Goal: Navigation & Orientation: Understand site structure

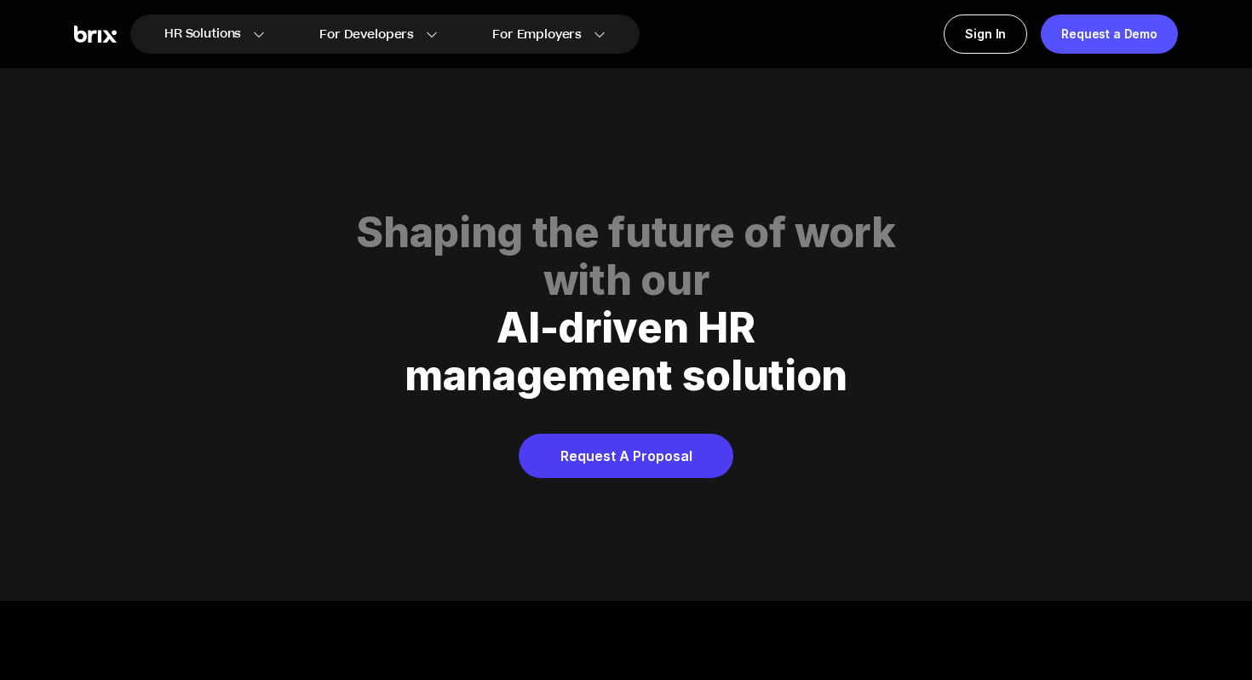
scroll to position [8698, 0]
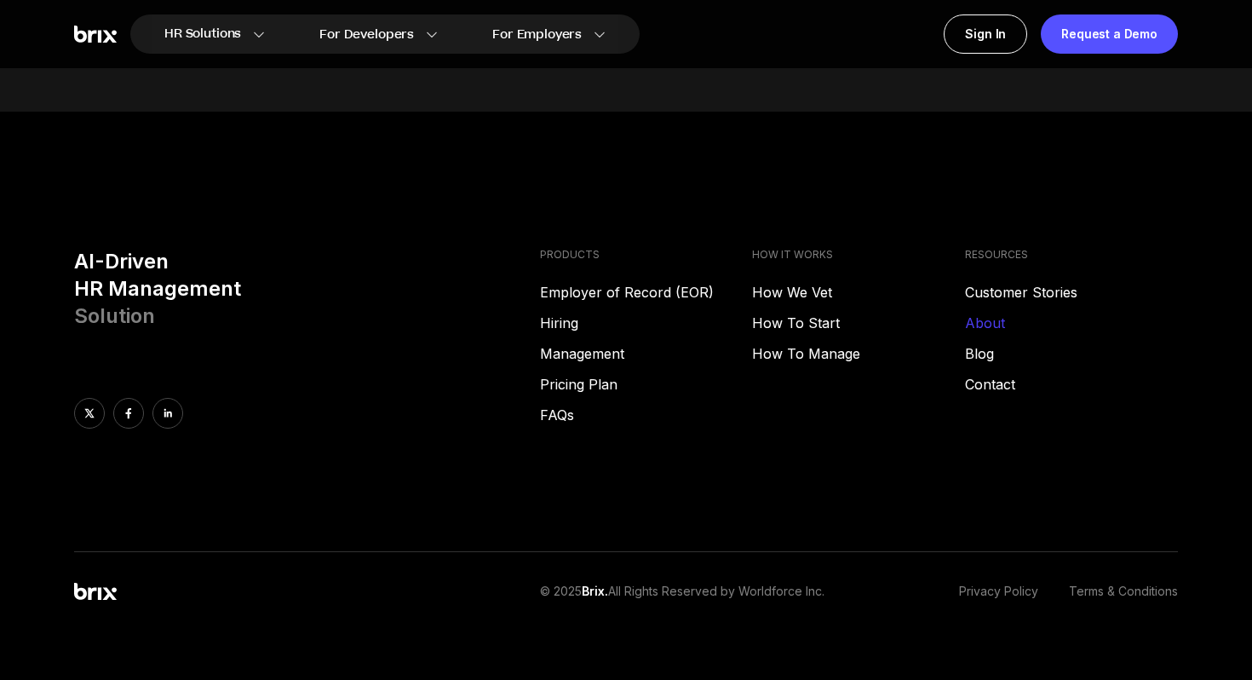
click at [1003, 313] on link "About" at bounding box center [1071, 323] width 213 height 20
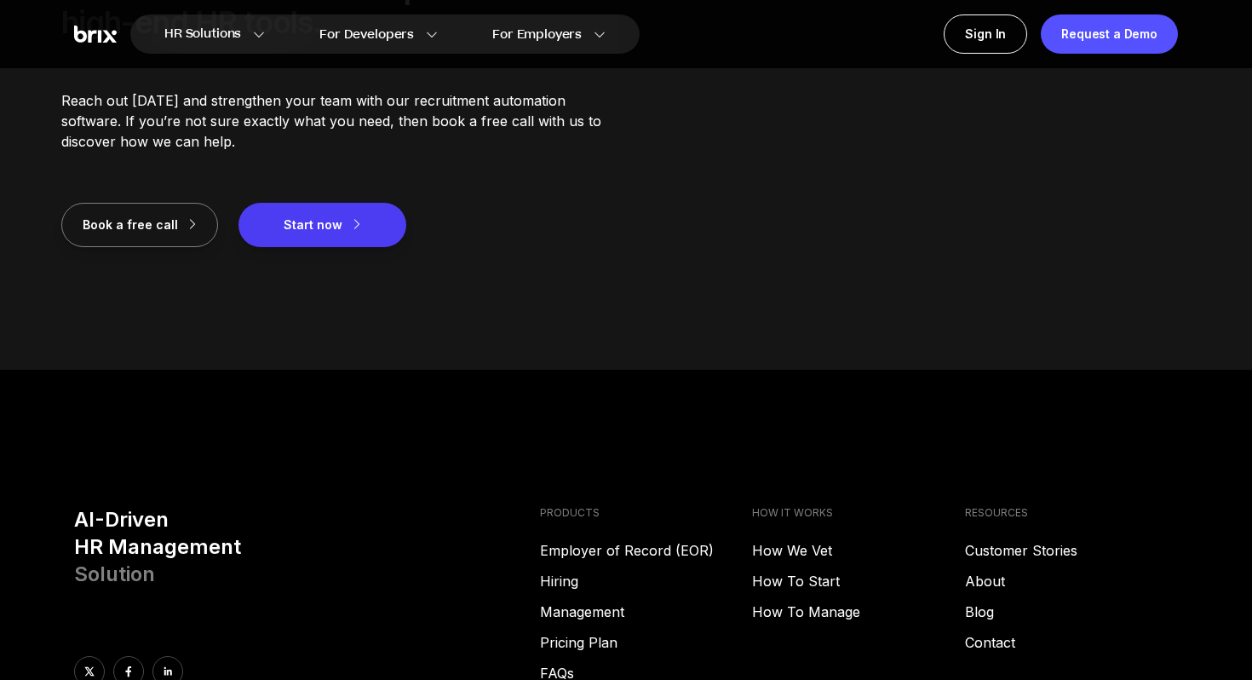
scroll to position [2307, 0]
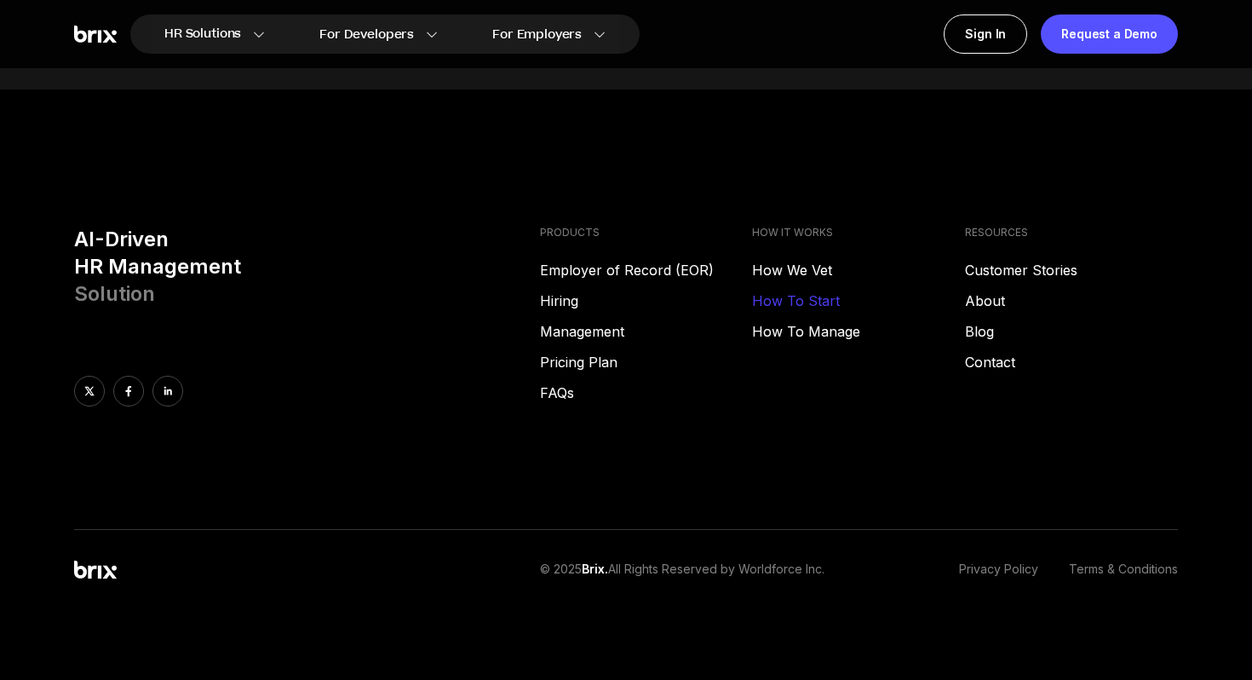
click at [791, 296] on link "How To Start" at bounding box center [858, 300] width 213 height 20
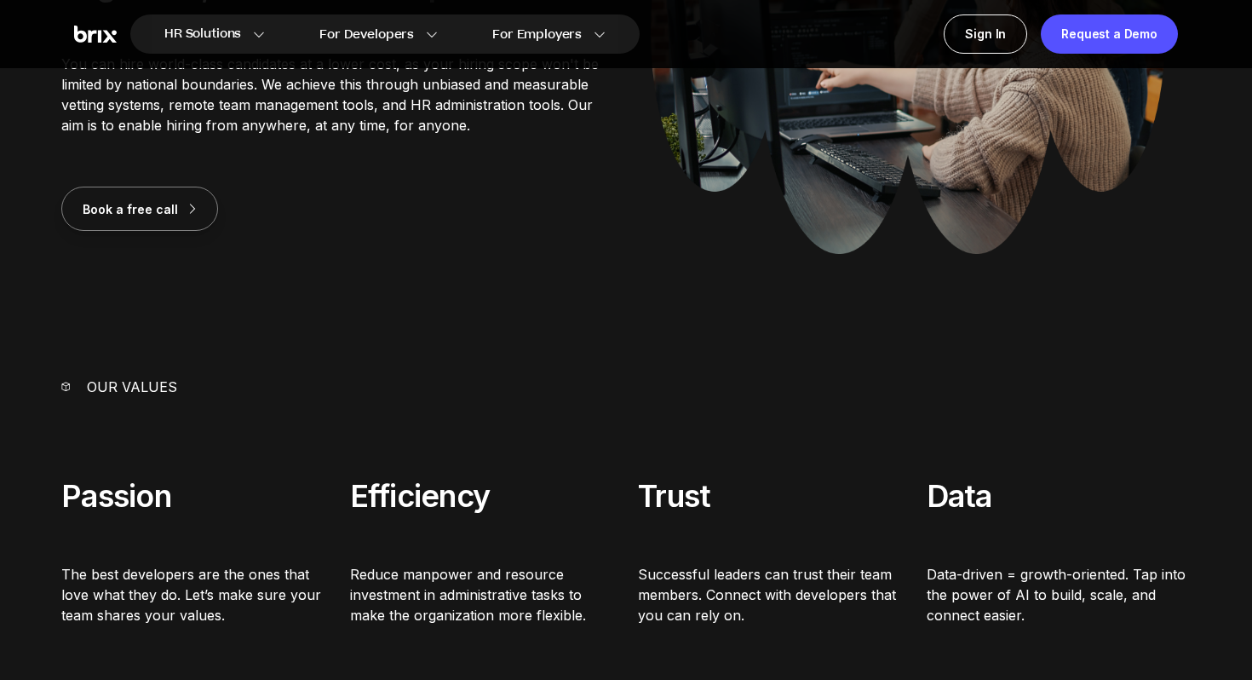
scroll to position [394, 0]
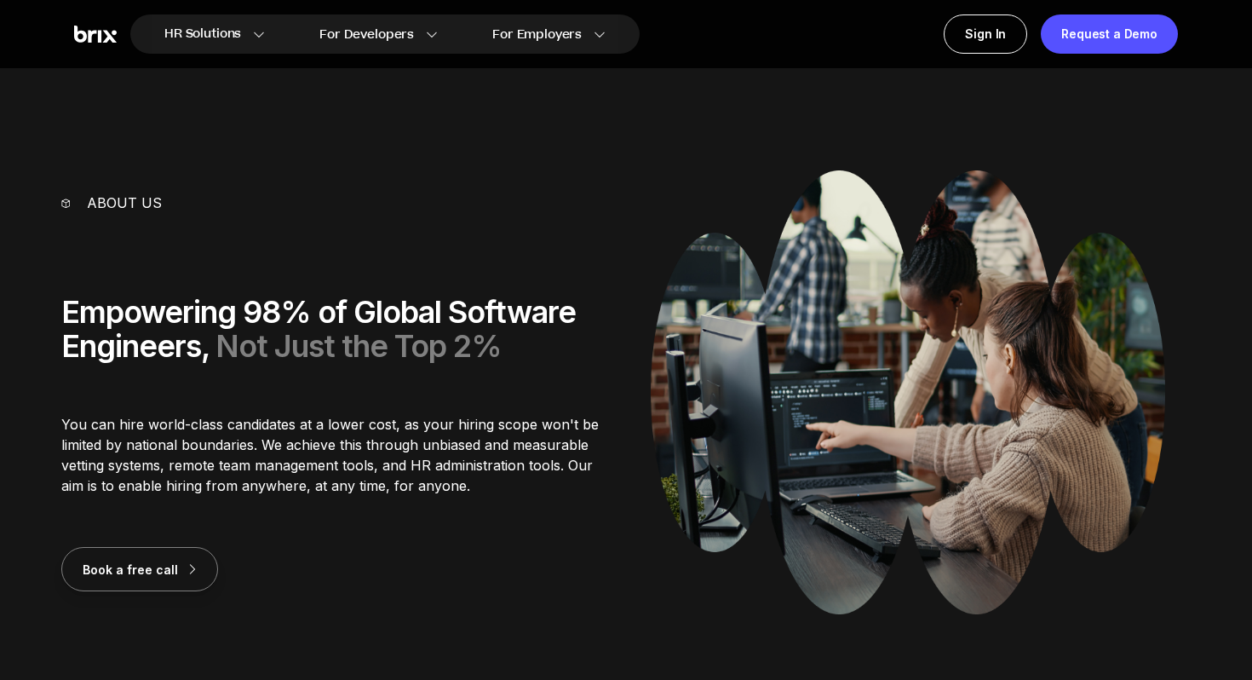
click at [100, 36] on img at bounding box center [95, 35] width 43 height 18
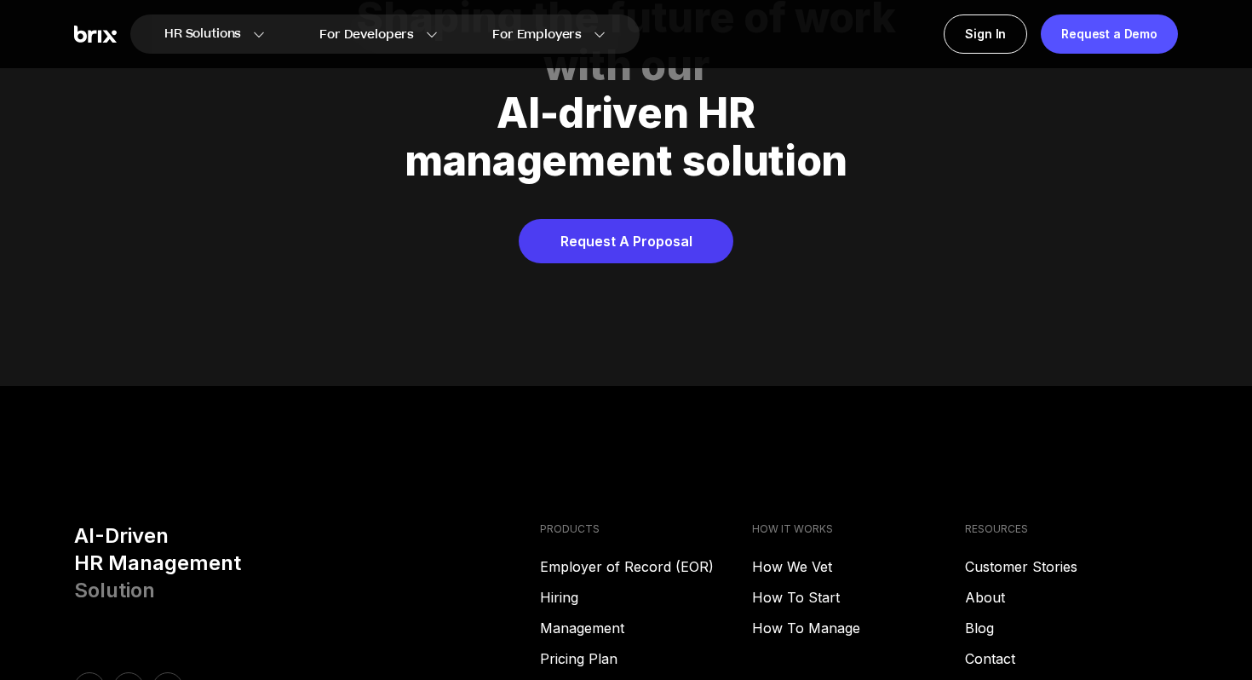
scroll to position [8698, 0]
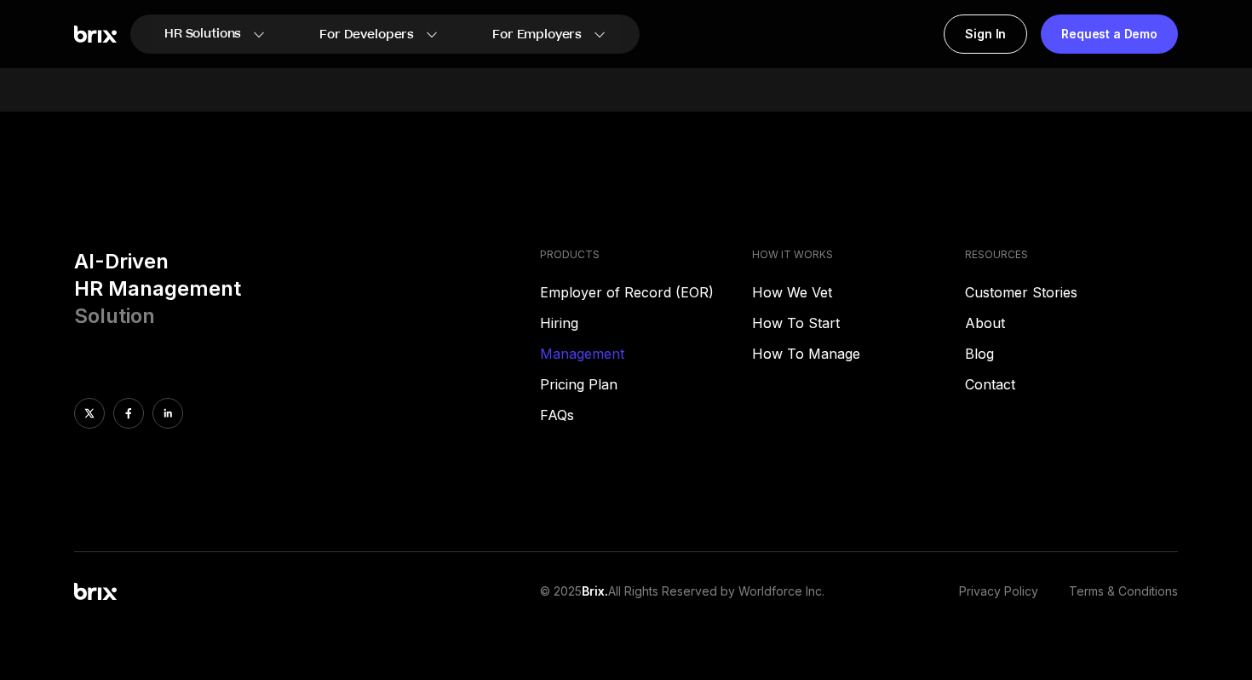
click at [580, 343] on link "Management" at bounding box center [646, 353] width 213 height 20
